Goal: Task Accomplishment & Management: Complete application form

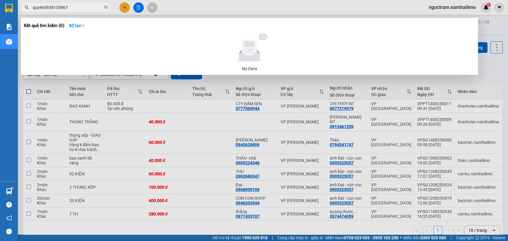
click at [43, 9] on input "quyên0938135967" at bounding box center [68, 7] width 70 height 7
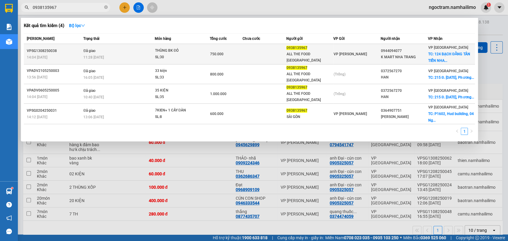
type input "0938135967"
click at [279, 56] on td at bounding box center [265, 54] width 44 height 21
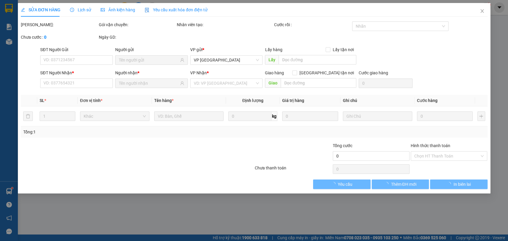
type input "0938135967"
type input "ALL THE FOOD [GEOGRAPHIC_DATA]"
type input "0944094077"
type input "K MART NHA TRANG"
checkbox input "true"
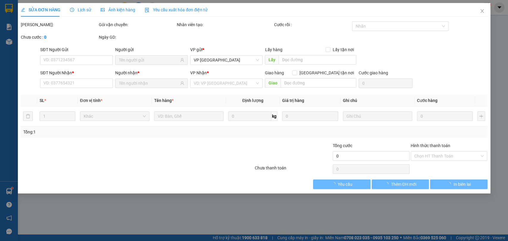
type input "124 BẠCH ĐẰNG TÂN TIẾN [GEOGRAPHIC_DATA]"
type input "150.000"
type input "750.000"
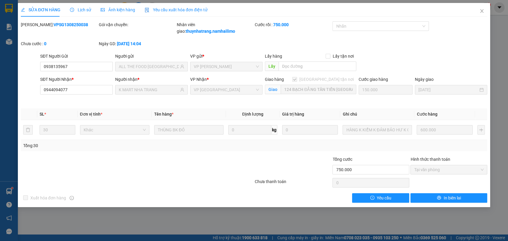
click at [88, 163] on div at bounding box center [98, 166] width 156 height 21
click at [483, 10] on icon "close" at bounding box center [481, 11] width 3 height 4
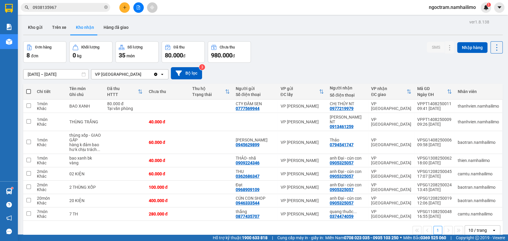
click at [65, 9] on input "0938135967" at bounding box center [68, 7] width 70 height 7
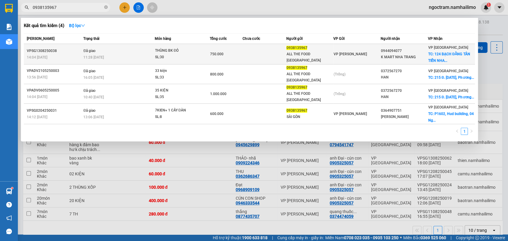
click at [134, 57] on div "11:28 [DATE]" at bounding box center [118, 57] width 71 height 7
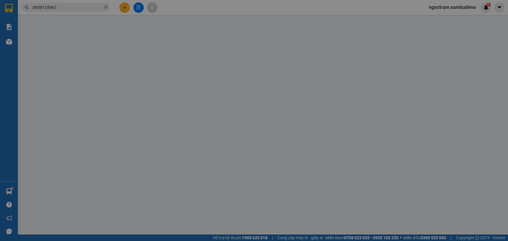
type input "0938135967"
type input "ALL THE FOOD [GEOGRAPHIC_DATA]"
type input "0944094077"
type input "K MART NHA TRANG"
checkbox input "true"
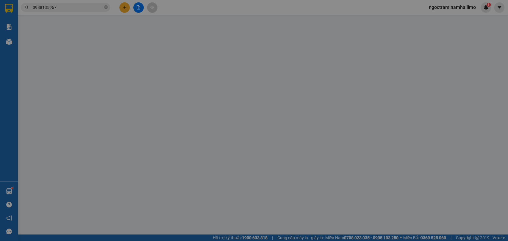
type input "124 BẠCH ĐẰNG TÂN TIẾN [GEOGRAPHIC_DATA]"
type input "150.000"
type input "750.000"
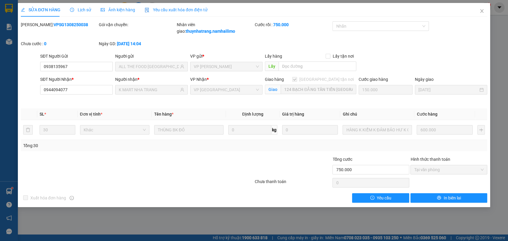
drag, startPoint x: 81, startPoint y: 178, endPoint x: 226, endPoint y: 219, distance: 151.0
click at [81, 177] on div at bounding box center [137, 183] width 234 height 12
click at [480, 10] on icon "close" at bounding box center [482, 11] width 5 height 5
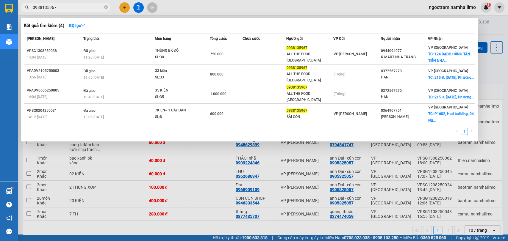
click at [83, 8] on input "0938135967" at bounding box center [68, 7] width 70 height 7
click at [122, 182] on div at bounding box center [254, 120] width 508 height 241
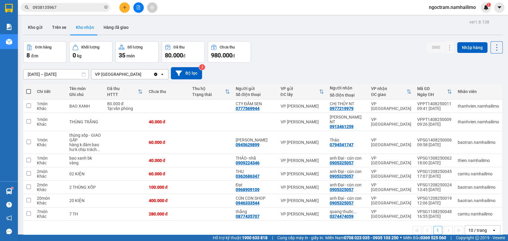
click at [68, 9] on input "0938135967" at bounding box center [68, 7] width 70 height 7
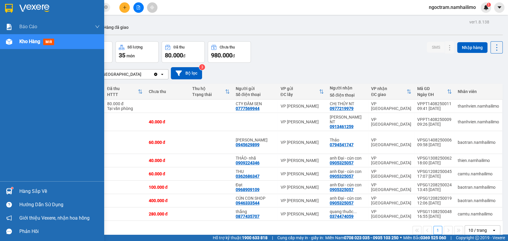
click at [18, 186] on div "Hàng sắp về" at bounding box center [52, 191] width 104 height 13
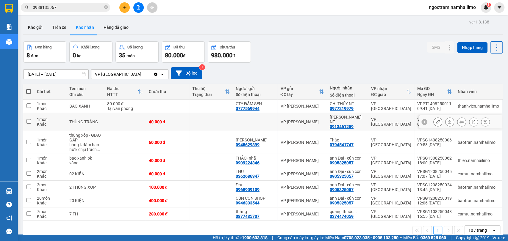
click at [132, 121] on section "Kết quả tìm kiếm ( 4 ) Bộ lọc Mã ĐH Trạng thái Món hàng Tổng cước Chưa cước Ngư…" at bounding box center [254, 120] width 508 height 241
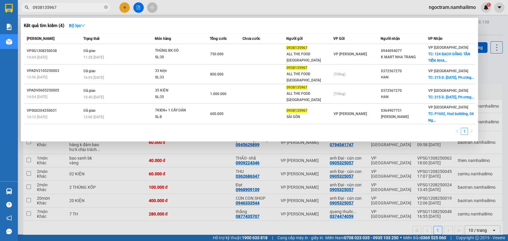
click at [77, 11] on span "0938135967" at bounding box center [65, 7] width 89 height 9
click at [79, 8] on input "0938135967" at bounding box center [68, 7] width 70 height 7
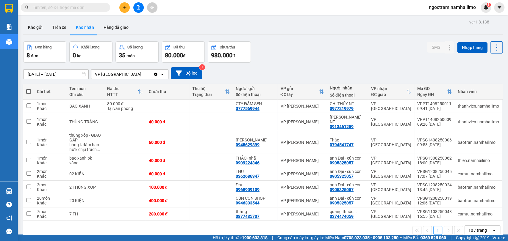
click at [91, 8] on input "text" at bounding box center [68, 7] width 70 height 7
paste input "0938135967"
type input "0938135967"
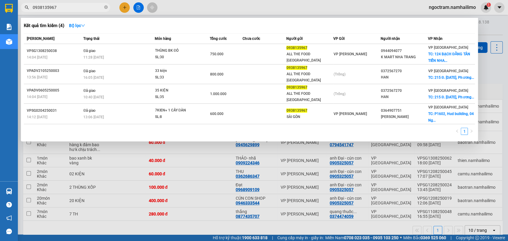
click at [83, 5] on input "0938135967" at bounding box center [68, 7] width 70 height 7
drag, startPoint x: 83, startPoint y: 5, endPoint x: 71, endPoint y: 11, distance: 13.1
click at [71, 11] on span "0938135967" at bounding box center [65, 7] width 89 height 9
click at [83, 9] on input "0938135967" at bounding box center [68, 7] width 70 height 7
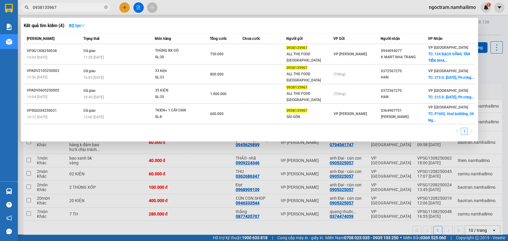
click at [104, 5] on span "0938135967" at bounding box center [65, 7] width 89 height 9
click at [106, 6] on icon "close-circle" at bounding box center [106, 7] width 4 height 4
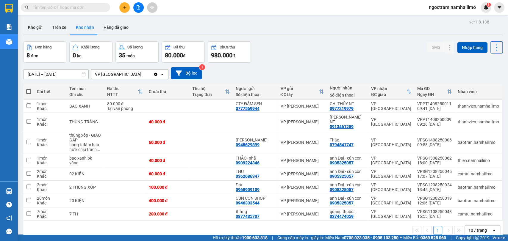
paste input "0938135967"
type input "0938135967"
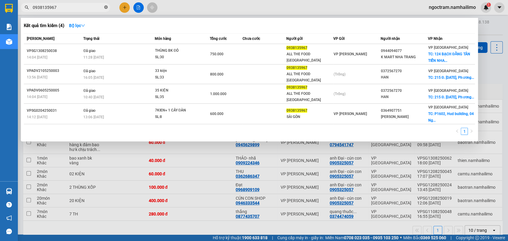
click at [105, 7] on icon "close-circle" at bounding box center [106, 7] width 4 height 4
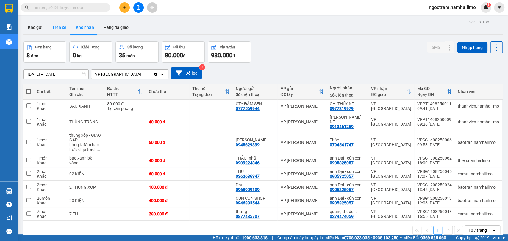
click at [66, 27] on button "Trên xe" at bounding box center [59, 27] width 24 height 14
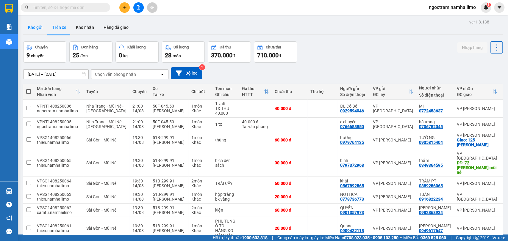
click at [32, 31] on button "Kho gửi" at bounding box center [35, 27] width 24 height 14
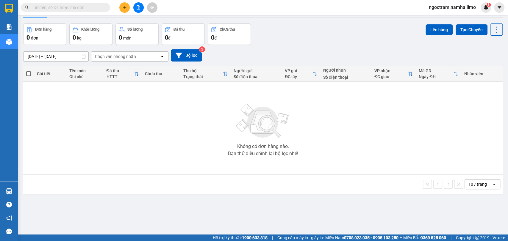
scroll to position [27, 0]
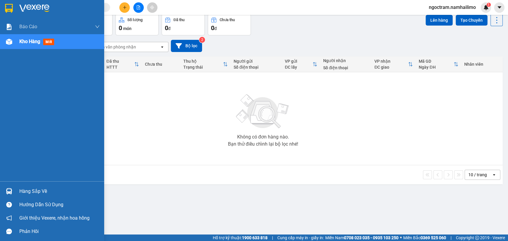
click at [11, 193] on img at bounding box center [9, 191] width 6 height 6
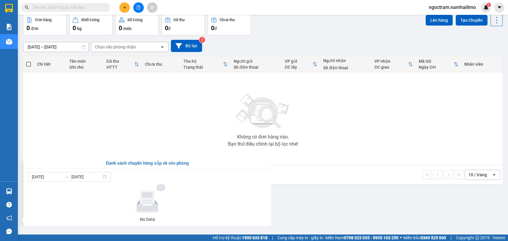
click at [182, 134] on section "Kết quả tìm kiếm ( 4 ) Bộ lọc Mã ĐH Trạng thái Món hàng Tổng cước Chưa cước Ngư…" at bounding box center [254, 120] width 508 height 241
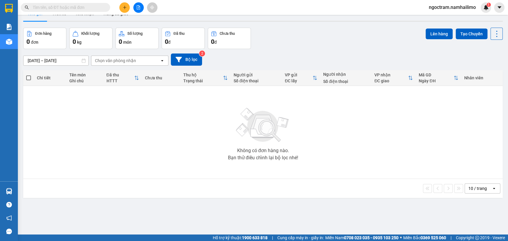
scroll to position [0, 0]
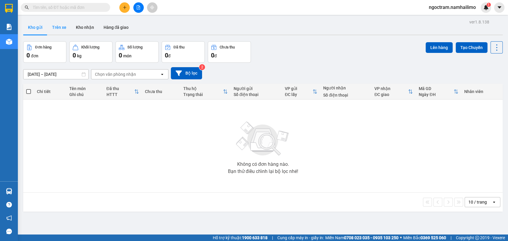
click at [64, 27] on button "Trên xe" at bounding box center [59, 27] width 24 height 14
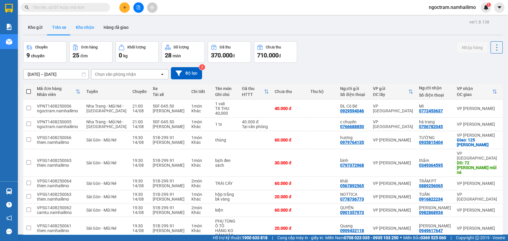
click at [91, 27] on button "Kho nhận" at bounding box center [85, 27] width 28 height 14
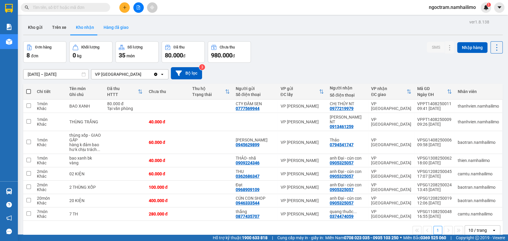
click at [119, 29] on button "Hàng đã giao" at bounding box center [116, 27] width 35 height 14
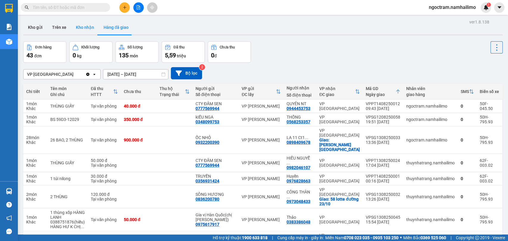
click at [93, 24] on button "Kho nhận" at bounding box center [85, 27] width 28 height 14
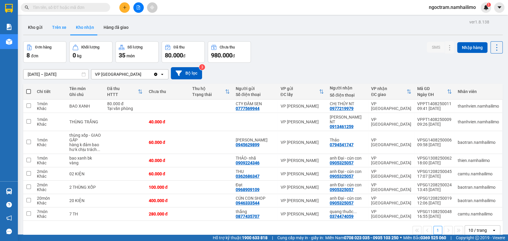
click at [66, 27] on button "Trên xe" at bounding box center [59, 27] width 24 height 14
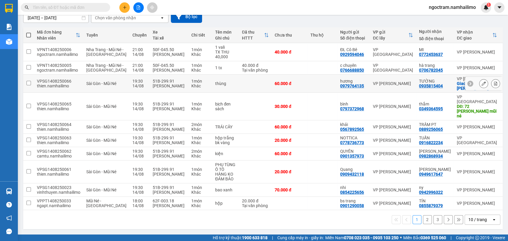
scroll to position [75, 0]
click at [217, 225] on div "1 2 3 10 / trang open" at bounding box center [263, 219] width 480 height 19
paste input "0938135967"
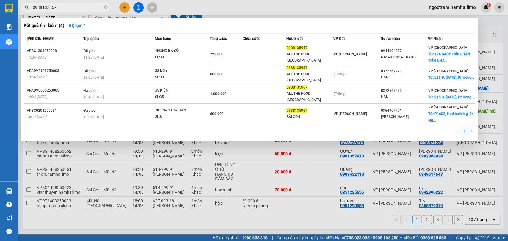
type input "0938135967"
click at [83, 7] on input "0938135967" at bounding box center [68, 7] width 70 height 7
click at [106, 8] on icon "close-circle" at bounding box center [106, 7] width 4 height 4
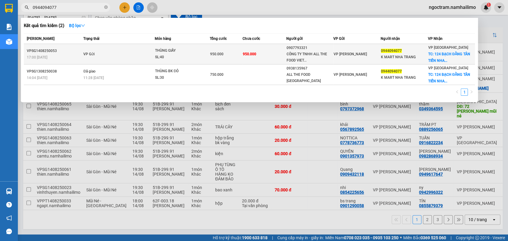
type input "0944094077"
click at [228, 63] on td "950.000" at bounding box center [226, 54] width 33 height 21
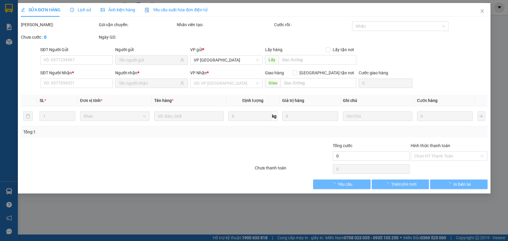
type input "0907793321"
type input "CÔNG TY TNHH ALL THE FOOD [GEOGRAPHIC_DATA]"
type input "0944094077"
type input "K MART NHA TRANG"
checkbox input "true"
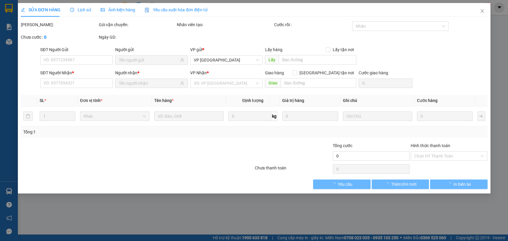
type input "124 BẠCH ĐẰNG TÂN TIẾN [GEOGRAPHIC_DATA]"
type input "150.000"
type input "950.000"
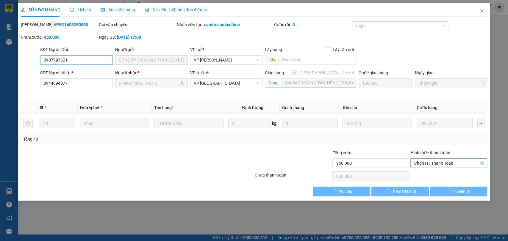
click at [451, 163] on span "Chọn HT Thanh Toán" at bounding box center [449, 163] width 70 height 9
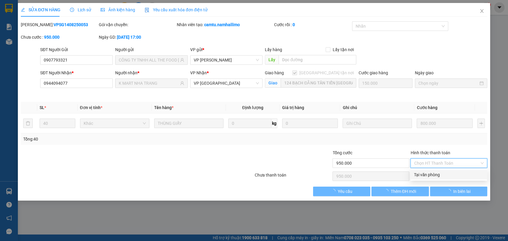
click at [452, 174] on div "Tại văn phòng" at bounding box center [449, 175] width 70 height 7
type input "0"
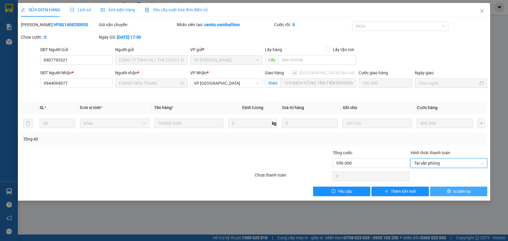
click at [457, 191] on span "In biên lai" at bounding box center [461, 191] width 17 height 7
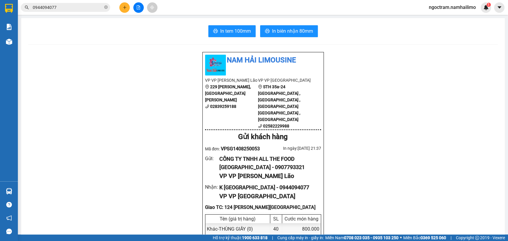
click at [88, 7] on input "0944094077" at bounding box center [68, 7] width 70 height 7
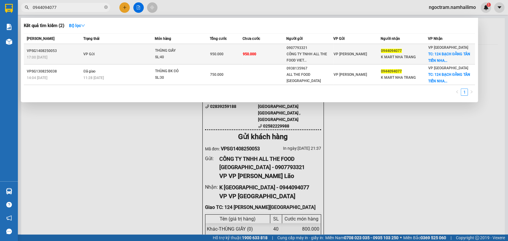
click at [195, 49] on div "THÙNG GIẤY" at bounding box center [177, 51] width 45 height 7
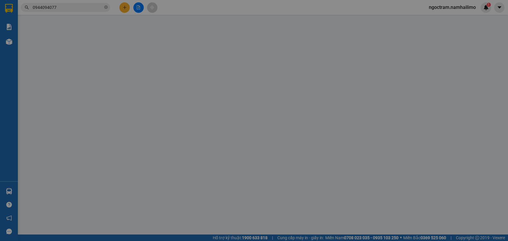
type input "0907793321"
type input "CÔNG TY TNHH ALL THE FOOD [GEOGRAPHIC_DATA]"
type input "0944094077"
type input "K MART NHA TRANG"
checkbox input "true"
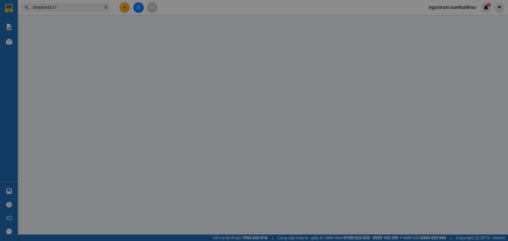
type input "124 BẠCH ĐẰNG TÂN TIẾN [GEOGRAPHIC_DATA]"
type input "150.000"
type input "950.000"
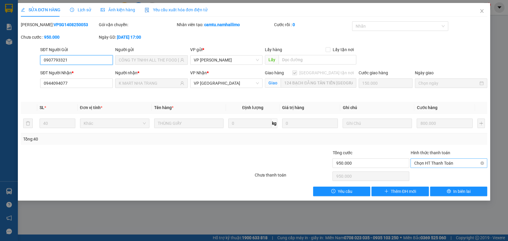
click at [455, 162] on span "Chọn HT Thanh Toán" at bounding box center [449, 163] width 70 height 9
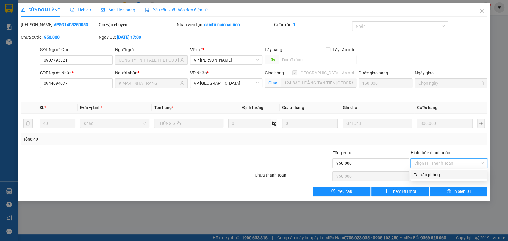
click at [452, 175] on div "Tại văn phòng" at bounding box center [449, 175] width 70 height 7
type input "0"
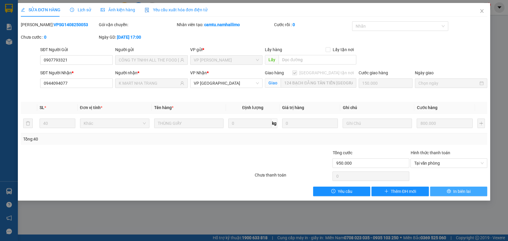
click at [458, 191] on span "In biên lai" at bounding box center [461, 191] width 17 height 7
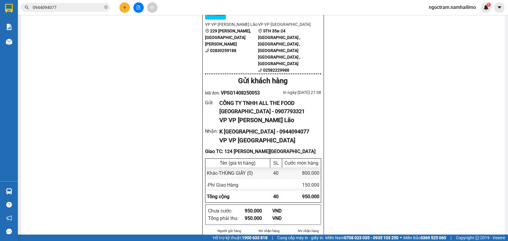
scroll to position [66, 0]
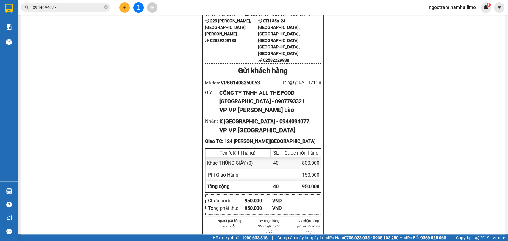
click at [86, 7] on input "0944094077" at bounding box center [68, 7] width 70 height 7
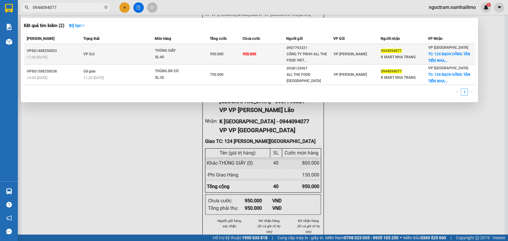
click at [221, 54] on span "950.000" at bounding box center [216, 54] width 13 height 4
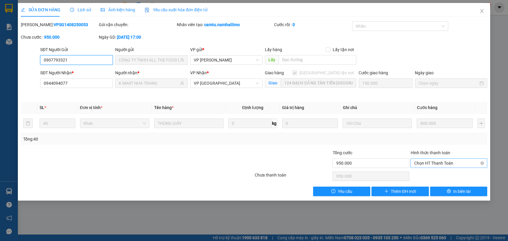
click at [440, 163] on span "Chọn HT Thanh Toán" at bounding box center [449, 163] width 70 height 9
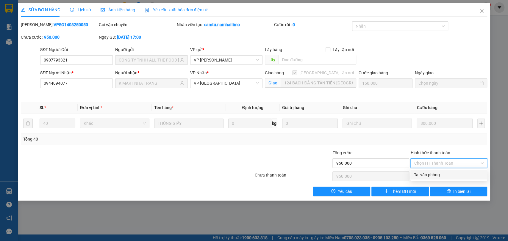
click at [441, 174] on div "Tại văn phòng" at bounding box center [449, 175] width 70 height 7
type input "0"
click at [224, 152] on div at bounding box center [215, 160] width 78 height 21
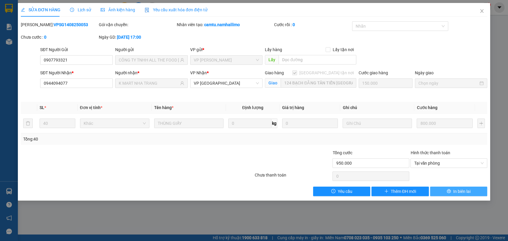
click at [475, 190] on button "In biên lai" at bounding box center [458, 192] width 57 height 10
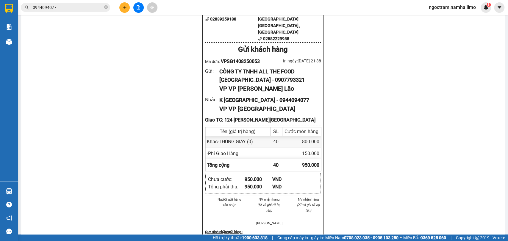
scroll to position [99, 0]
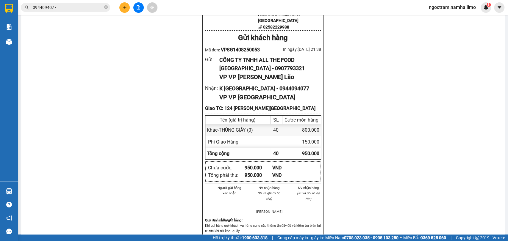
click at [135, 150] on div "Nam Hải Limousine VP VP [PERSON_NAME] Lão [STREET_ADDRESS][PERSON_NAME][PERSON_…" at bounding box center [262, 225] width 469 height 544
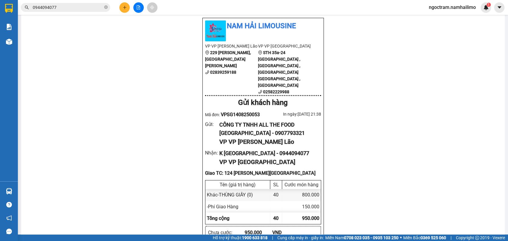
scroll to position [0, 0]
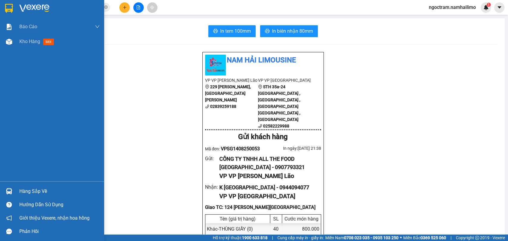
drag, startPoint x: 15, startPoint y: 5, endPoint x: 102, endPoint y: 3, distance: 86.9
click at [15, 5] on div at bounding box center [52, 9] width 104 height 19
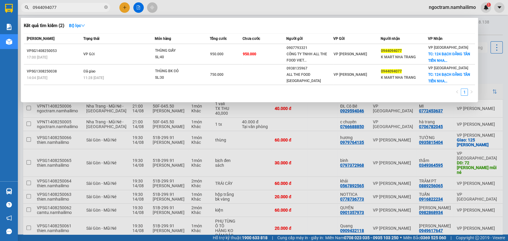
click at [75, 8] on input "0944094077" at bounding box center [68, 7] width 70 height 7
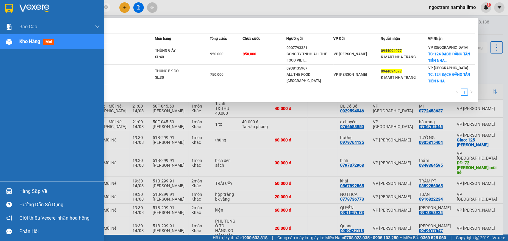
click at [11, 193] on img at bounding box center [9, 191] width 6 height 6
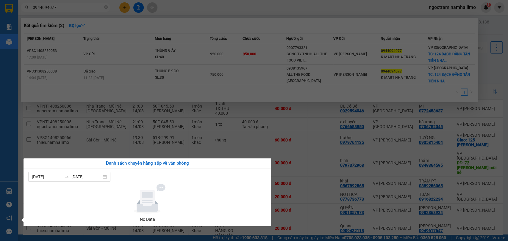
click at [189, 48] on section "Kết quả tìm kiếm ( 2 ) Bộ lọc Mã ĐH Trạng thái Món hàng Tổng cước Chưa cước Ngư…" at bounding box center [254, 120] width 508 height 241
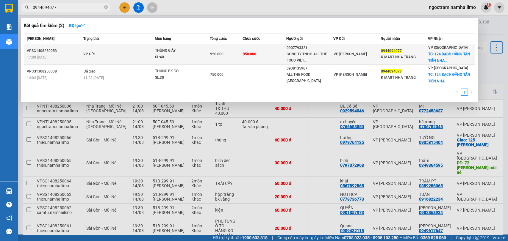
click at [205, 48] on span "THÙNG GIẤY SL: 40" at bounding box center [182, 54] width 55 height 13
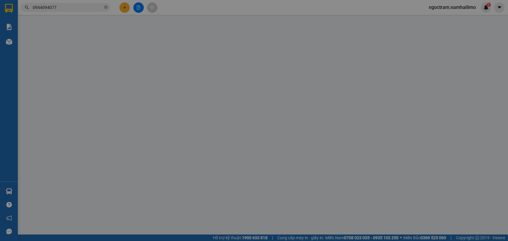
type input "0907793321"
type input "CÔNG TY TNHH ALL THE FOOD [GEOGRAPHIC_DATA]"
type input "0944094077"
type input "K MART NHA TRANG"
checkbox input "true"
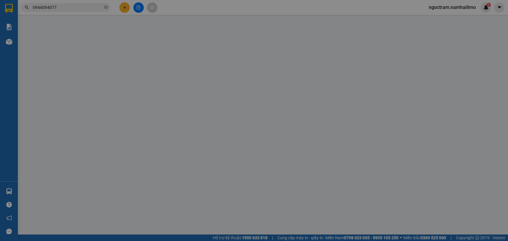
type input "124 BẠCH ĐẰNG TÂN TIẾN [GEOGRAPHIC_DATA]"
type input "150.000"
type input "950.000"
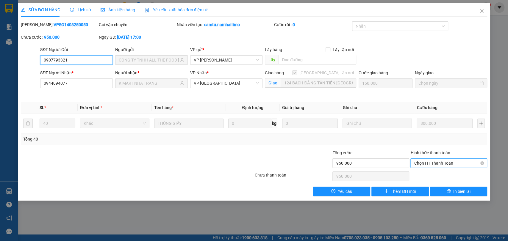
click at [442, 160] on span "Chọn HT Thanh Toán" at bounding box center [449, 163] width 70 height 9
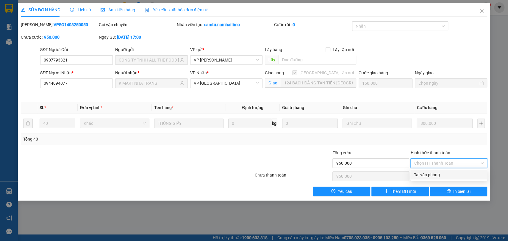
click at [443, 174] on div "Tại văn phòng" at bounding box center [449, 175] width 70 height 7
type input "0"
click at [192, 155] on div at bounding box center [215, 160] width 78 height 21
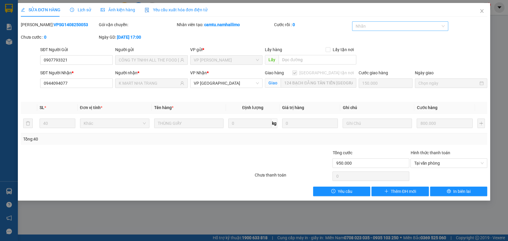
click at [394, 21] on div "Nhãn" at bounding box center [400, 26] width 96 height 10
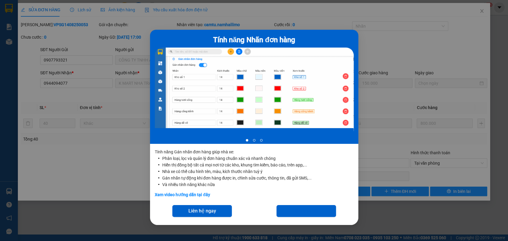
click at [397, 26] on div "Tính năng Nhãn đơn hàng 1 of 3 Tính năng Gán nhãn đơn hàng giúp nhà xe: Phân lo…" at bounding box center [254, 120] width 508 height 241
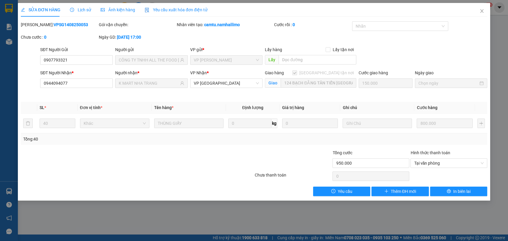
click at [397, 26] on div at bounding box center [397, 26] width 87 height 7
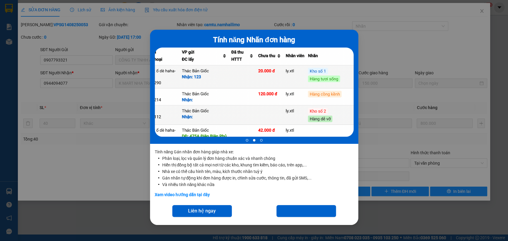
click at [408, 54] on div "Tính năng Nhãn đơn hàng 2 of 3 Tính năng Gán nhãn đơn hàng giúp nhà xe: Phân lo…" at bounding box center [254, 120] width 508 height 241
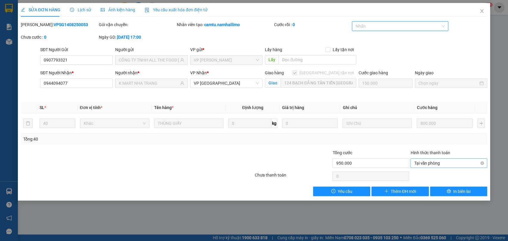
click at [450, 163] on span "Tại văn phòng" at bounding box center [449, 163] width 70 height 9
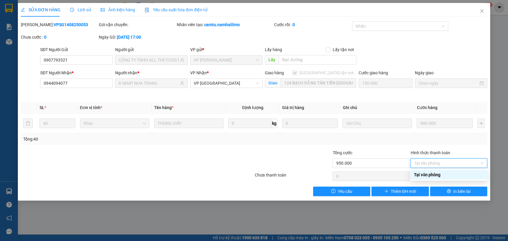
click at [452, 174] on div "Tại văn phòng" at bounding box center [449, 175] width 70 height 7
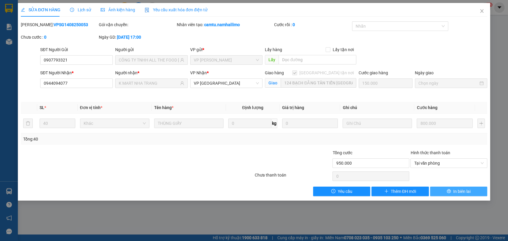
click at [445, 190] on button "In biên lai" at bounding box center [458, 192] width 57 height 10
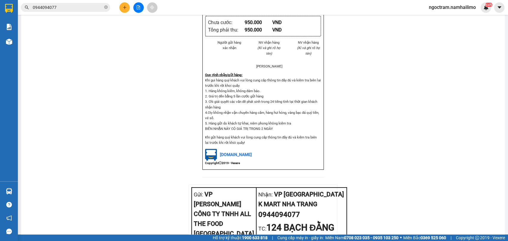
scroll to position [145, 0]
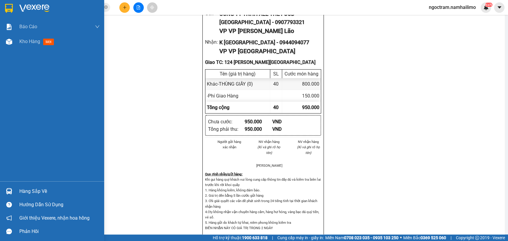
click at [31, 6] on img at bounding box center [34, 8] width 30 height 9
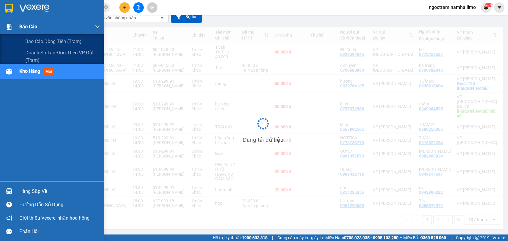
click at [34, 22] on div "Báo cáo" at bounding box center [59, 26] width 80 height 15
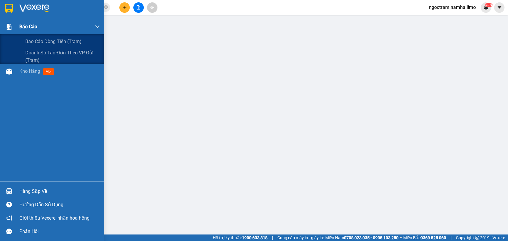
scroll to position [54, 0]
click at [83, 39] on div "Báo cáo dòng tiền (trạm)" at bounding box center [62, 41] width 74 height 15
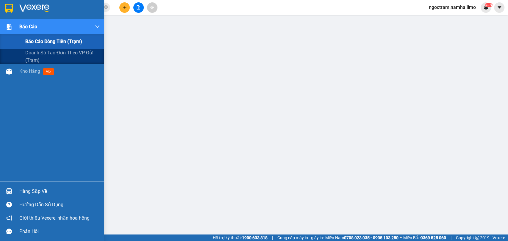
drag, startPoint x: 32, startPoint y: 41, endPoint x: 48, endPoint y: 40, distance: 16.1
click at [32, 40] on span "Báo cáo dòng tiền (trạm)" at bounding box center [53, 41] width 57 height 7
click at [78, 42] on span "Báo cáo dòng tiền (trạm)" at bounding box center [53, 41] width 57 height 7
click at [24, 55] on div "Doanh số tạo đơn theo VP gửi (trạm)" at bounding box center [52, 56] width 104 height 15
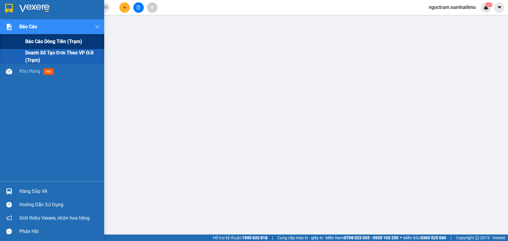
click at [40, 36] on div "Báo cáo dòng tiền (trạm)" at bounding box center [62, 41] width 74 height 15
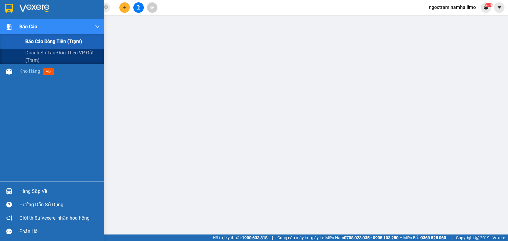
click at [43, 41] on span "Báo cáo dòng tiền (trạm)" at bounding box center [53, 41] width 57 height 7
